Goal: Navigation & Orientation: Understand site structure

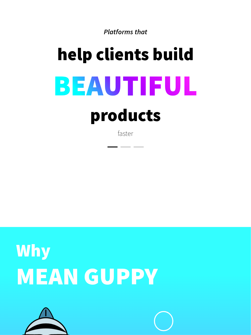
scroll to position [1177, 0]
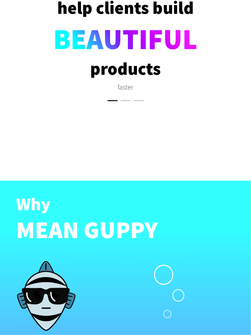
click at [128, 101] on button "slide item 2" at bounding box center [126, 100] width 10 height 1
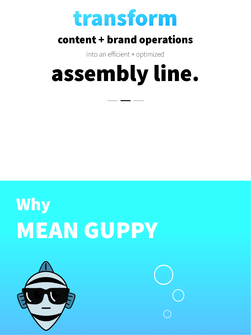
click at [138, 100] on button "slide item 3" at bounding box center [139, 100] width 10 height 1
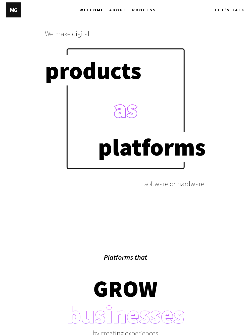
scroll to position [889, 0]
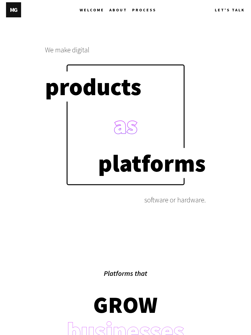
click at [132, 9] on link "ABOUT" at bounding box center [120, 10] width 23 height 16
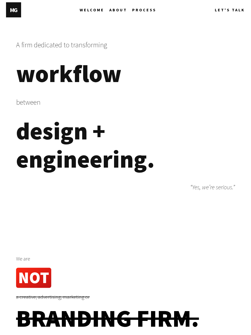
scroll to position [173, 0]
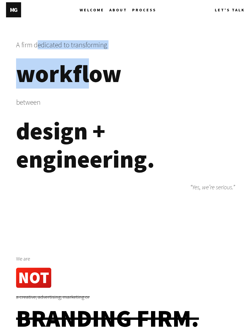
drag, startPoint x: 39, startPoint y: 43, endPoint x: 88, endPoint y: 99, distance: 73.8
click at [87, 96] on div "A firm dedicated to transforming workflow" at bounding box center [125, 68] width 219 height 57
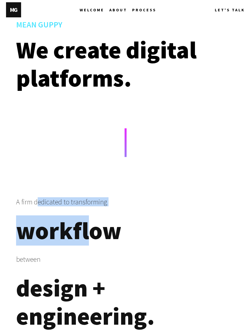
click at [145, 8] on span "PROCESS" at bounding box center [144, 10] width 24 height 16
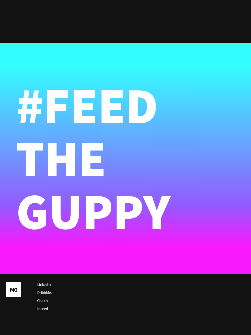
scroll to position [3355, 0]
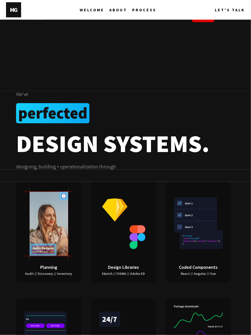
click at [117, 10] on span "ABOUT" at bounding box center [118, 10] width 18 height 16
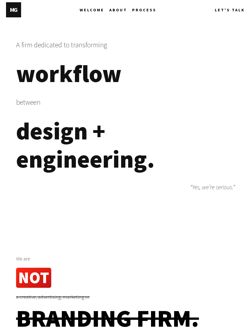
click at [91, 10] on span "WELCOME" at bounding box center [92, 10] width 25 height 16
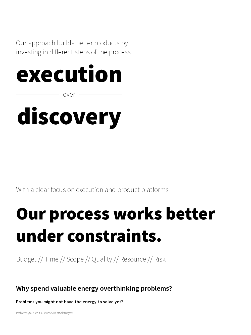
scroll to position [2824, 0]
